Goal: Use online tool/utility: Use online tool/utility

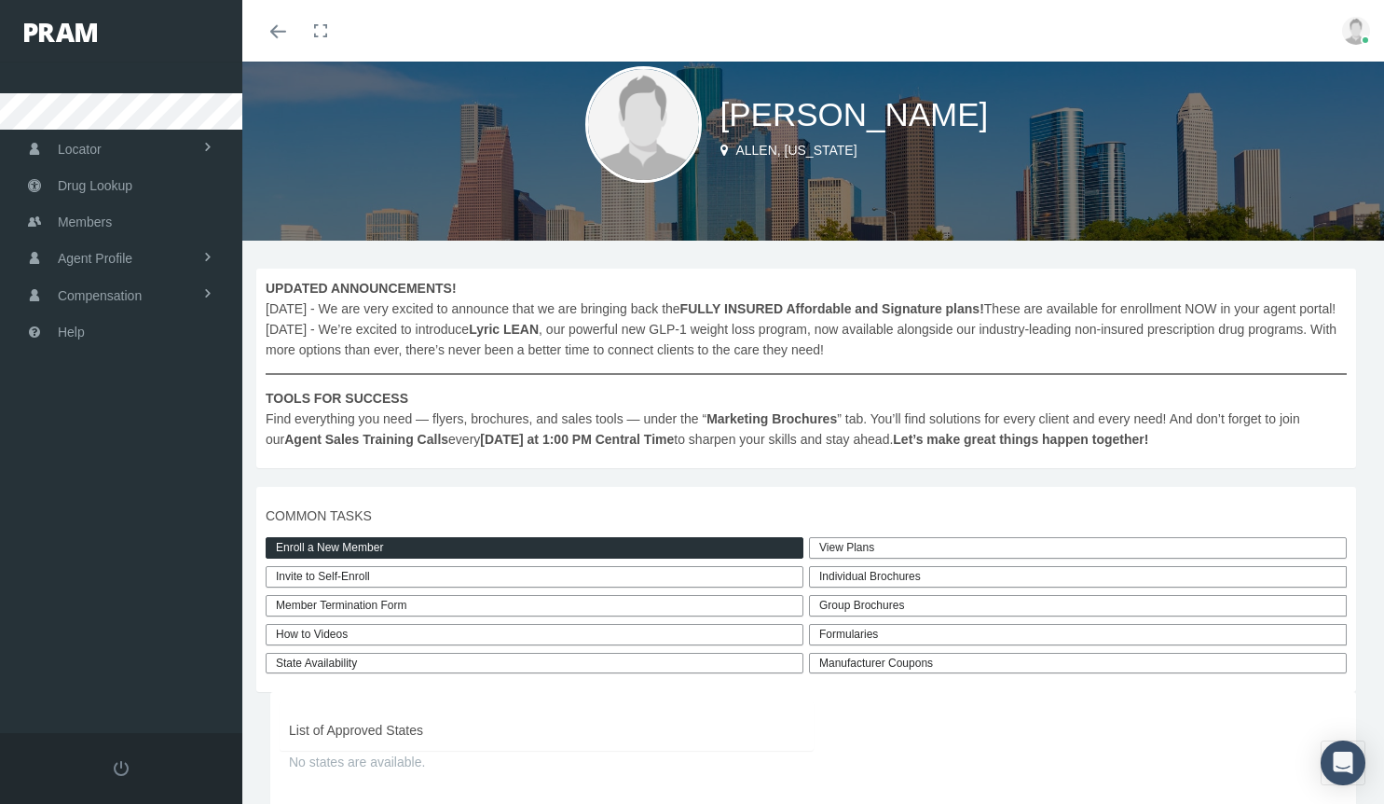
scroll to position [51, 0]
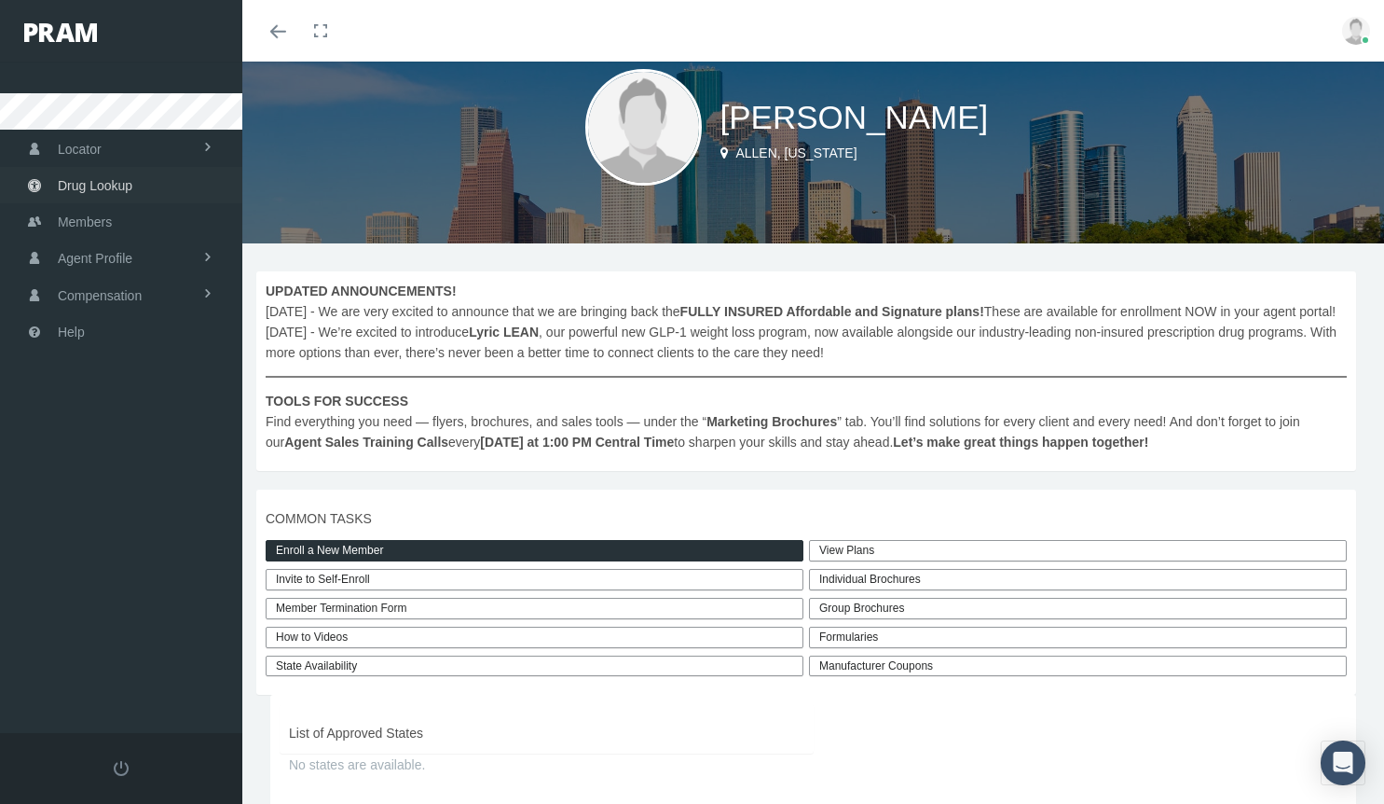
click at [121, 184] on span "Drug Lookup" at bounding box center [95, 185] width 75 height 35
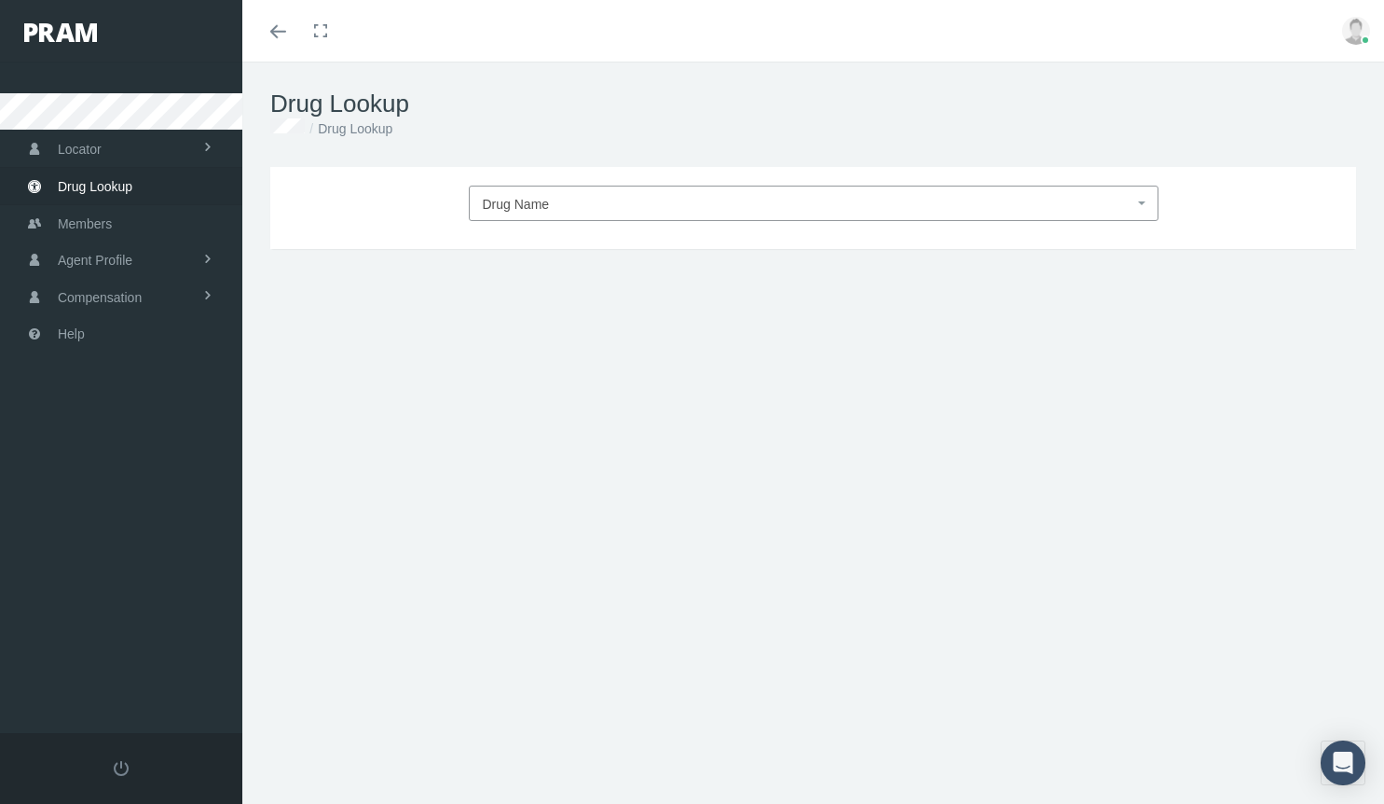
click at [629, 200] on span "Drug Name" at bounding box center [808, 204] width 651 height 24
type input "harvon"
select select "Harvoni"
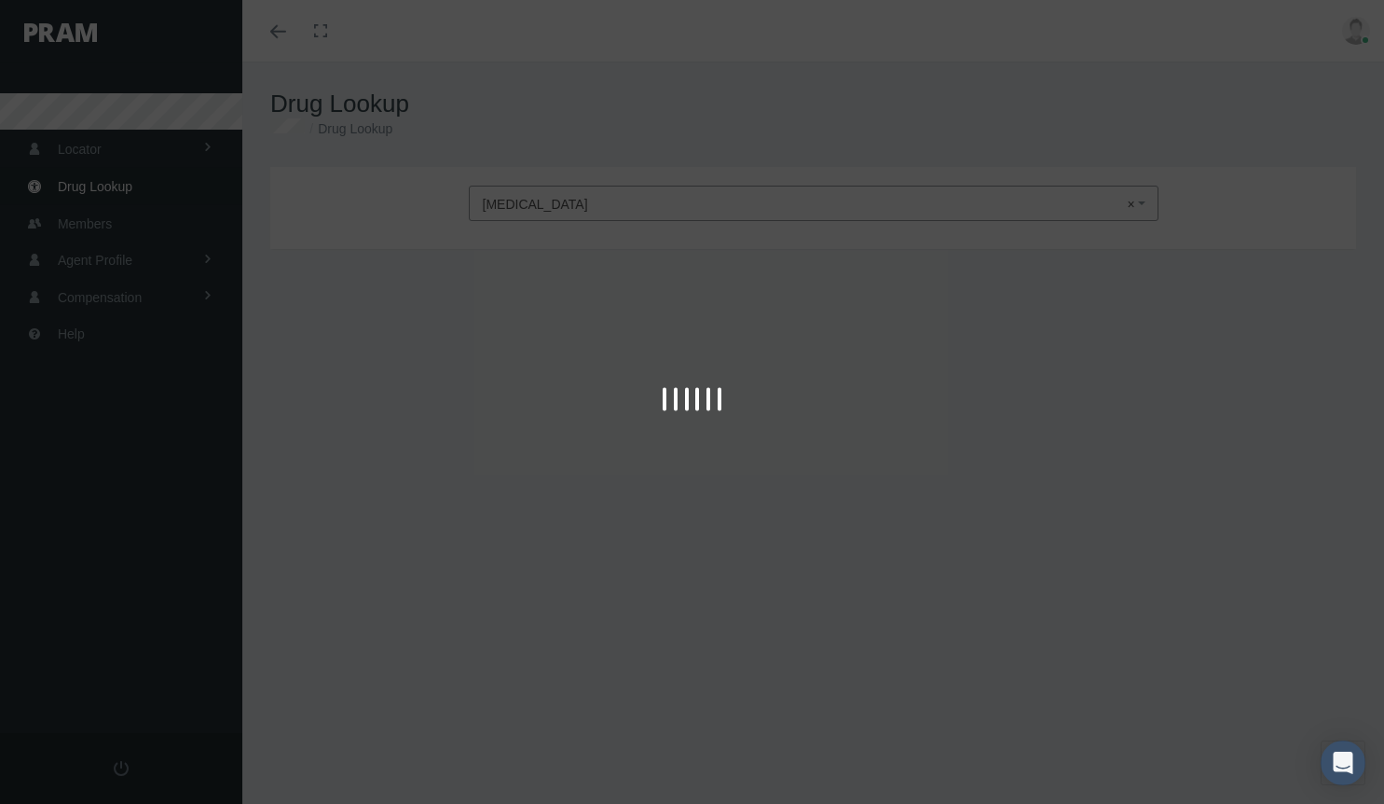
type input "30"
select select "Tablet"
select select "45-200 MG"
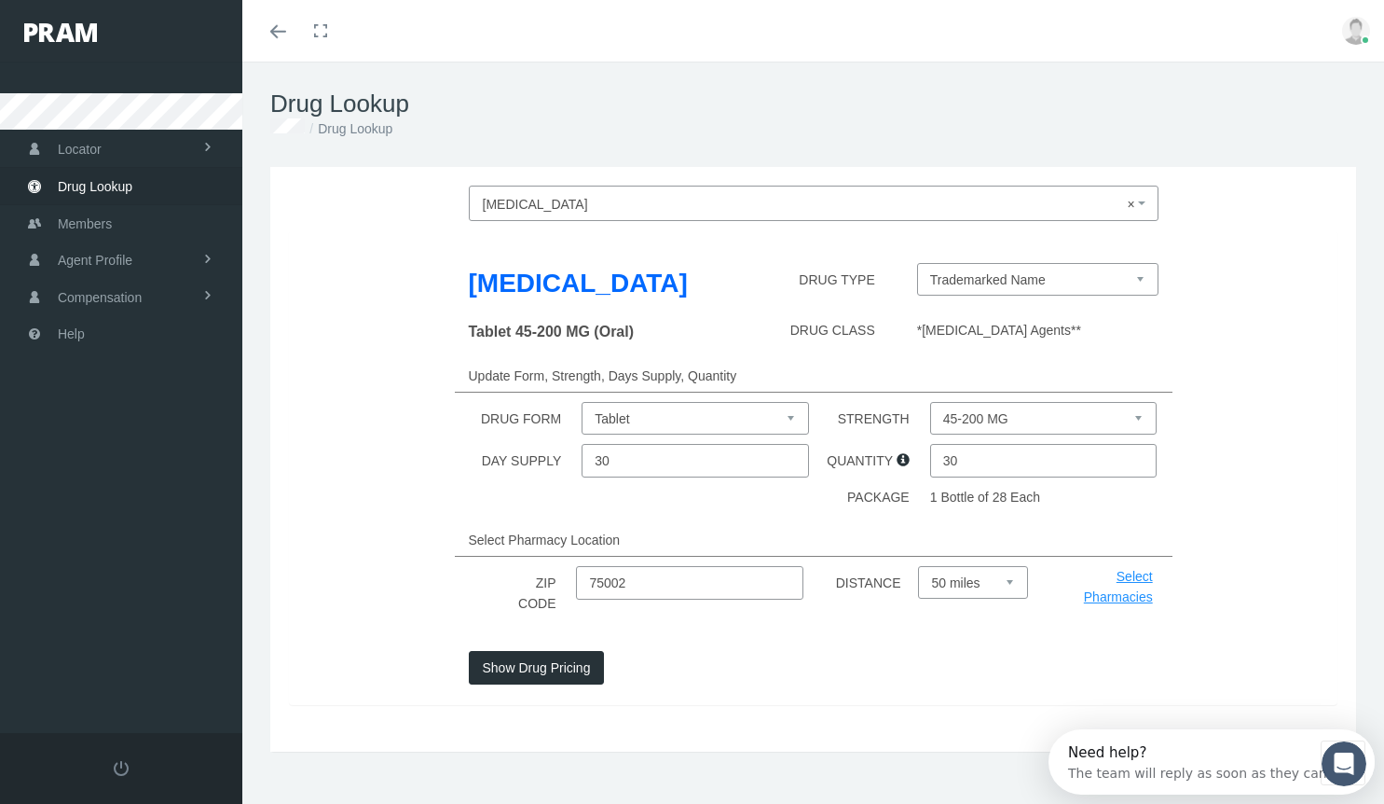
click at [645, 593] on input "75002" at bounding box center [689, 583] width 227 height 34
type input "7"
type input "35184"
click at [984, 277] on select "Trademarked Name" at bounding box center [1037, 279] width 241 height 33
click at [917, 263] on select "Trademarked Name" at bounding box center [1037, 279] width 241 height 33
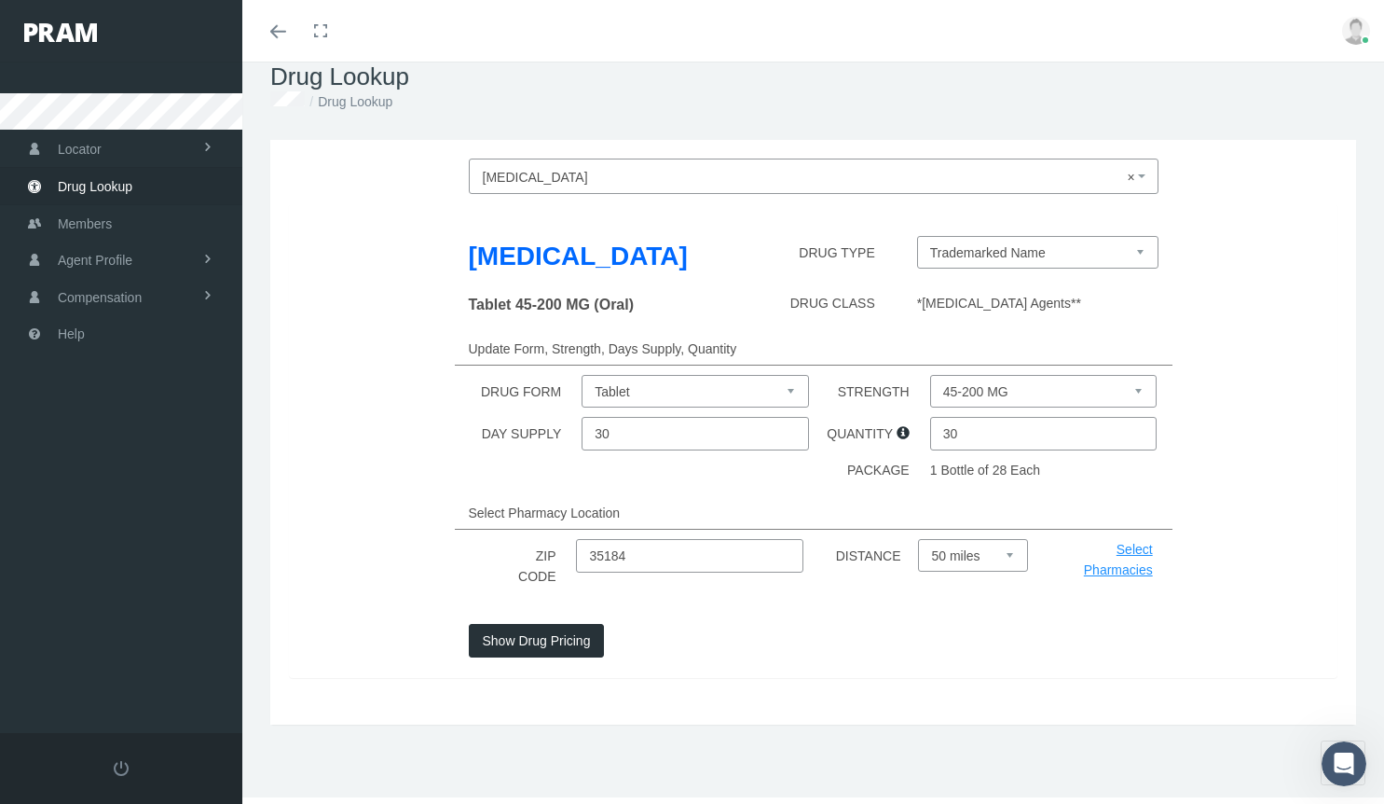
scroll to position [34, 0]
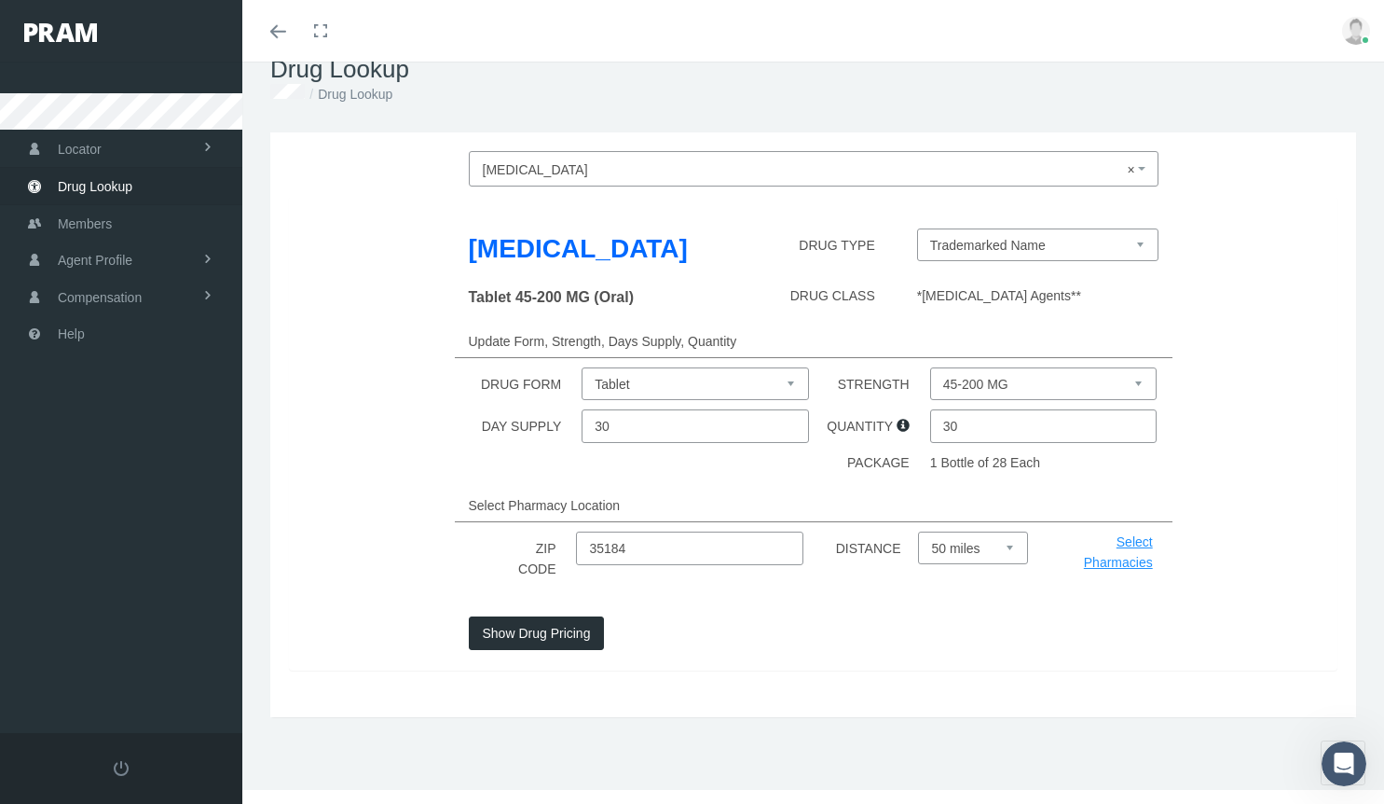
click at [1029, 378] on select "45-200 MG 90-400 MG" at bounding box center [1043, 383] width 227 height 33
click at [930, 367] on select "45-200 MG 90-400 MG" at bounding box center [1043, 383] width 227 height 33
click at [736, 379] on select "Packet Tablet" at bounding box center [695, 383] width 227 height 33
click at [582, 367] on select "Packet Tablet" at bounding box center [695, 383] width 227 height 33
click at [534, 631] on button "Show Drug Pricing" at bounding box center [537, 633] width 136 height 34
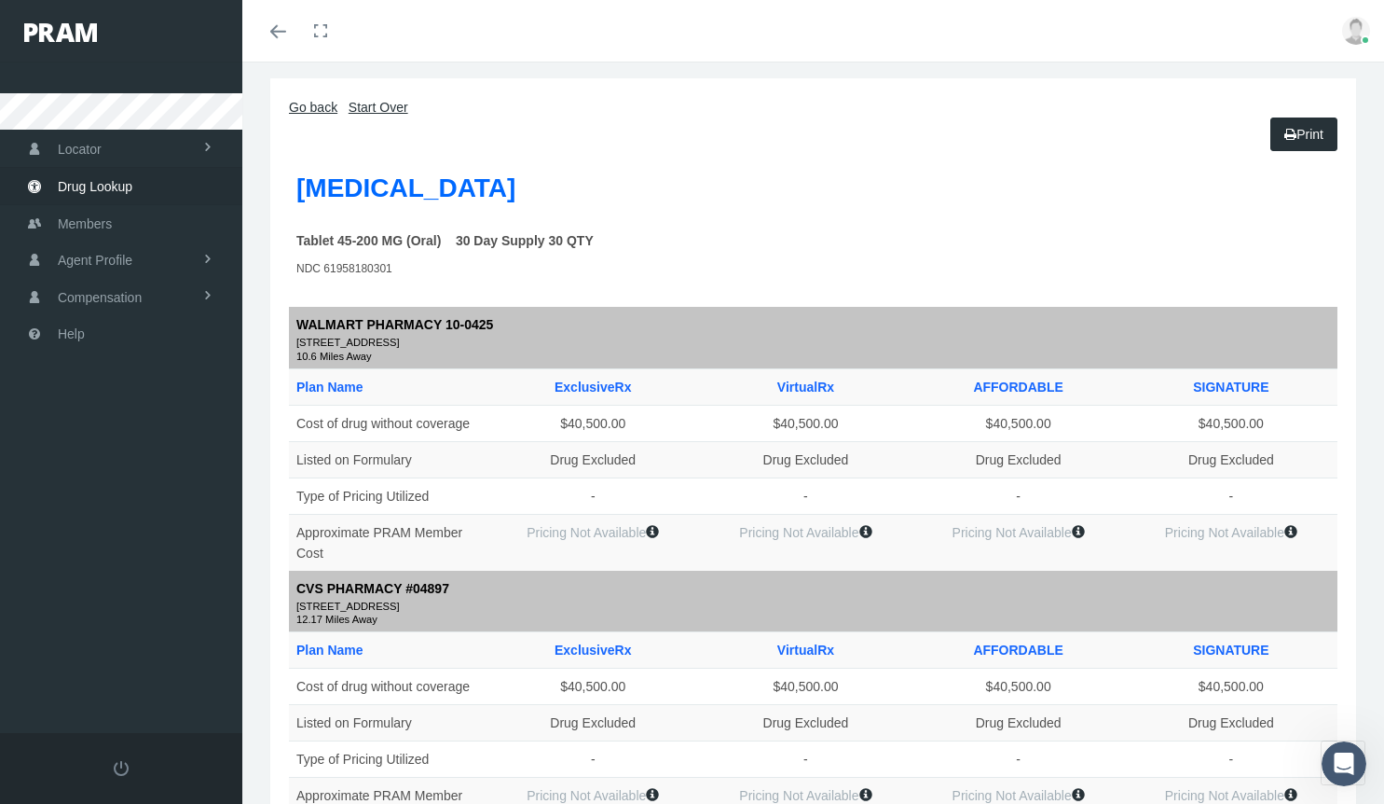
scroll to position [0, 0]
